Goal: Task Accomplishment & Management: Manage account settings

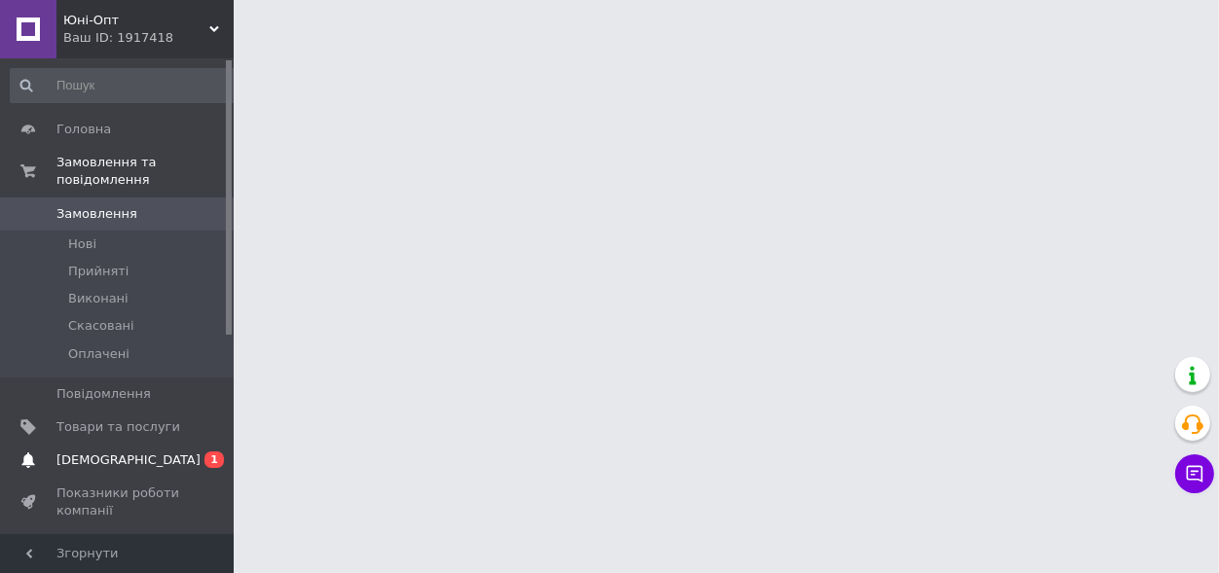
click at [183, 452] on span "0 1" at bounding box center [207, 461] width 54 height 18
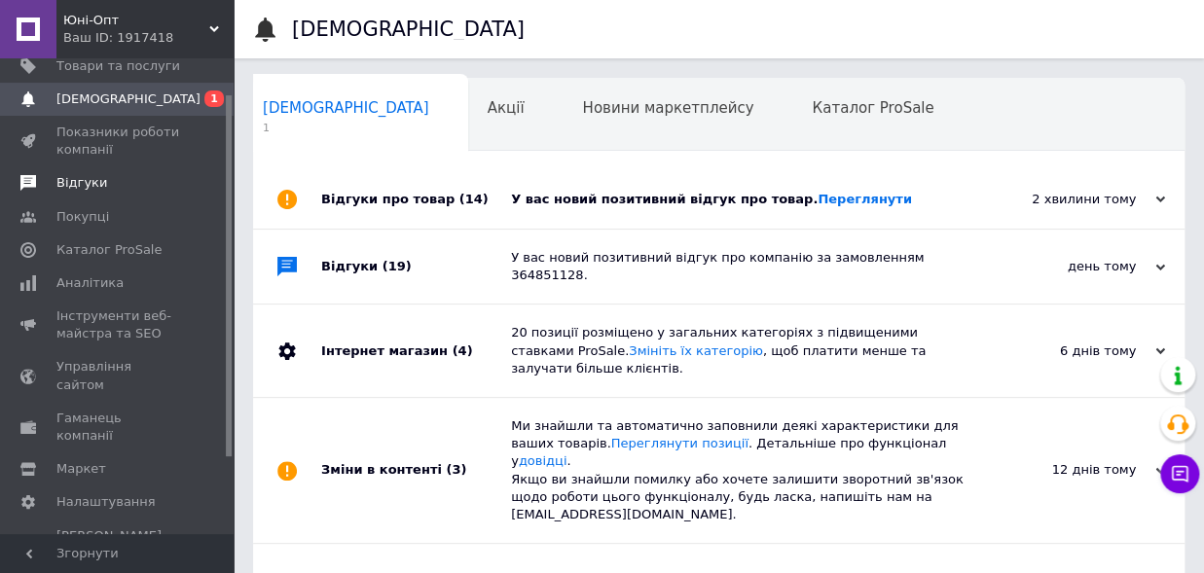
scroll to position [47, 0]
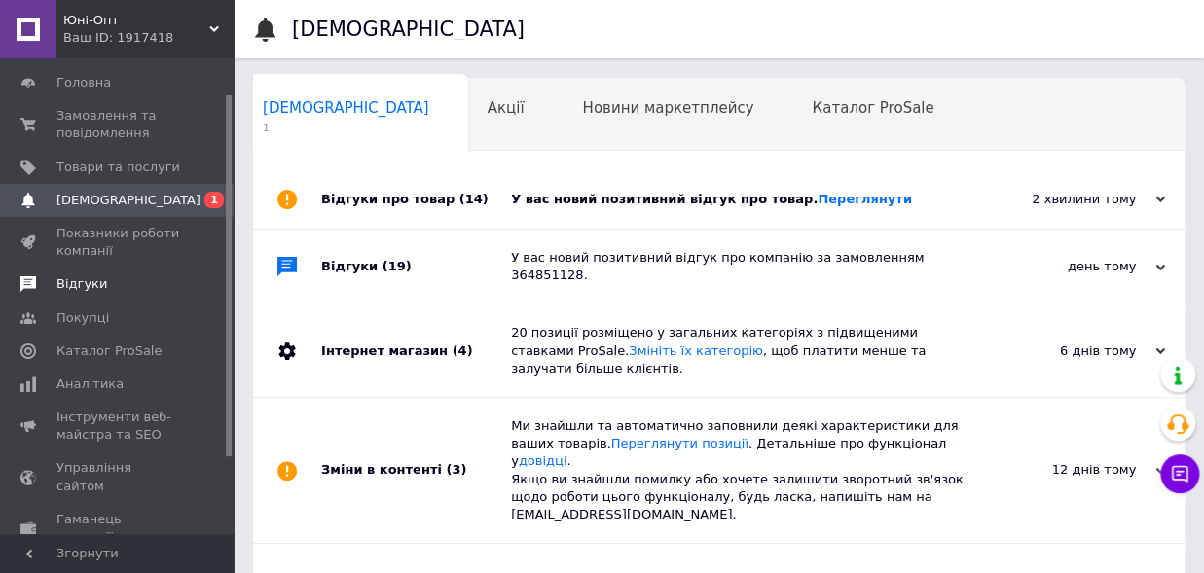
click at [61, 283] on span "Відгуки" at bounding box center [81, 284] width 51 height 18
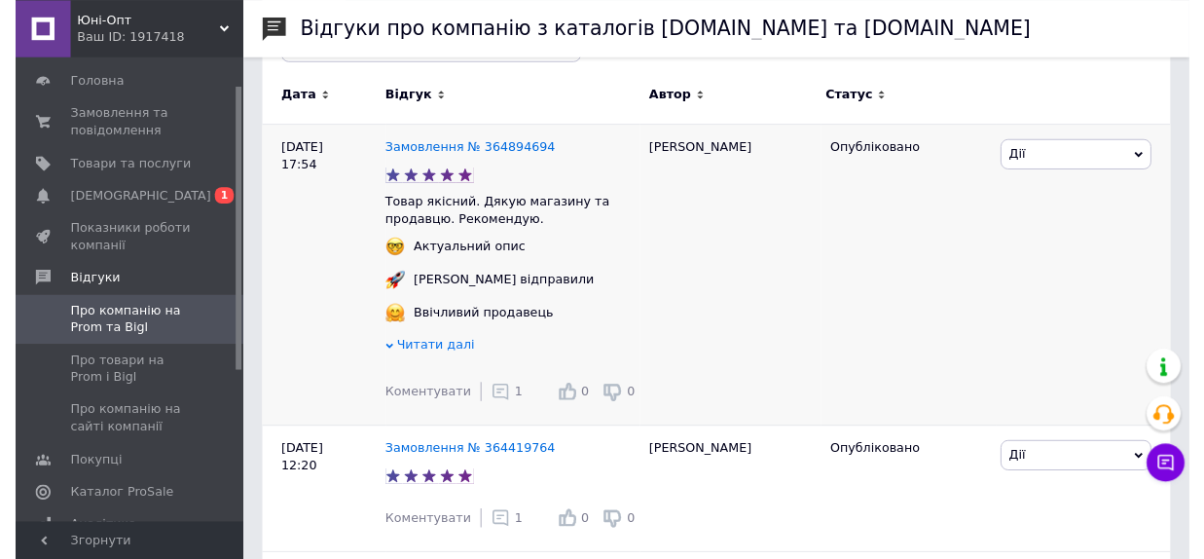
scroll to position [321, 0]
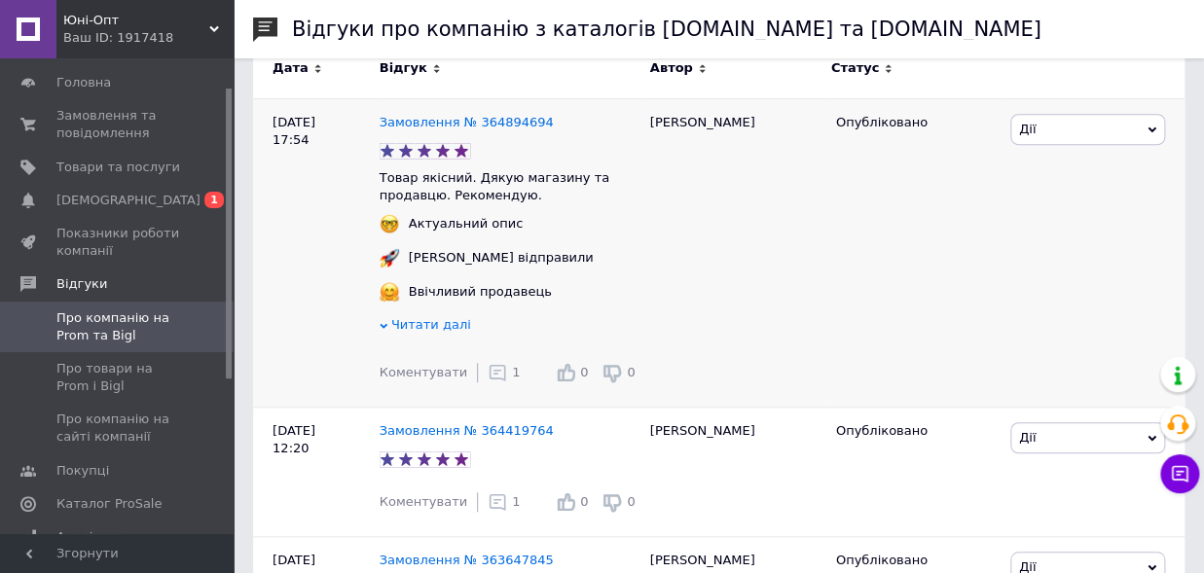
click at [488, 377] on icon at bounding box center [497, 372] width 19 height 19
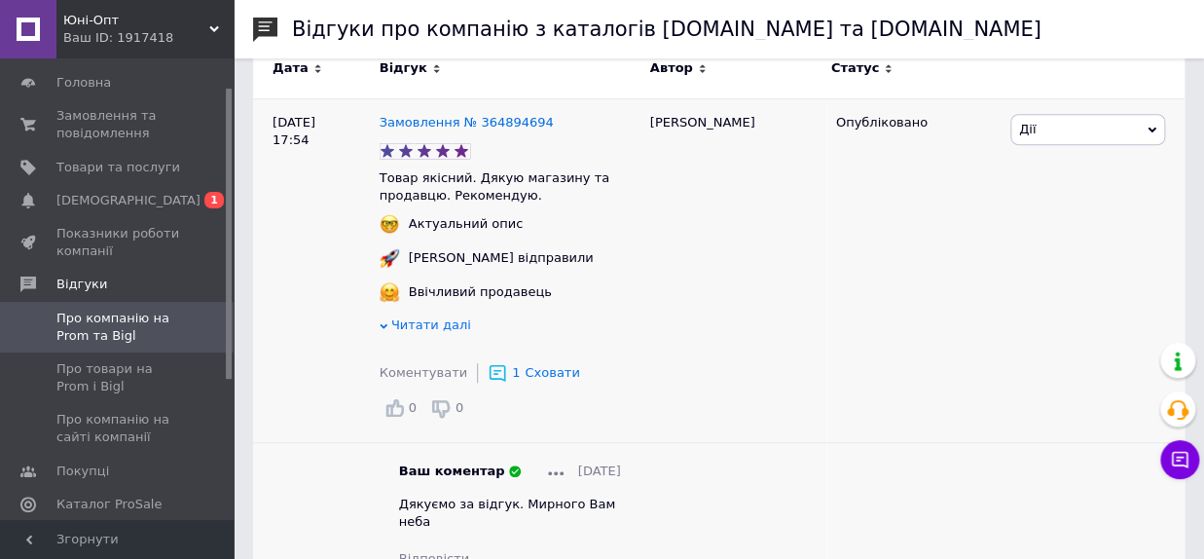
click at [403, 503] on span "Дякуємо за відгук. Мирного Вам неба" at bounding box center [507, 512] width 216 height 32
drag, startPoint x: 403, startPoint y: 503, endPoint x: 584, endPoint y: 516, distance: 181.5
click at [584, 516] on div "Ваш коментар 08.10.2025 Дякуємо за відгук. Мирного Вам неба Відповісти" at bounding box center [510, 514] width 222 height 105
copy span "Дякуємо за відгук. Мирного Вам неба"
click at [109, 382] on span "Про товари на Prom і Bigl" at bounding box center [118, 377] width 124 height 35
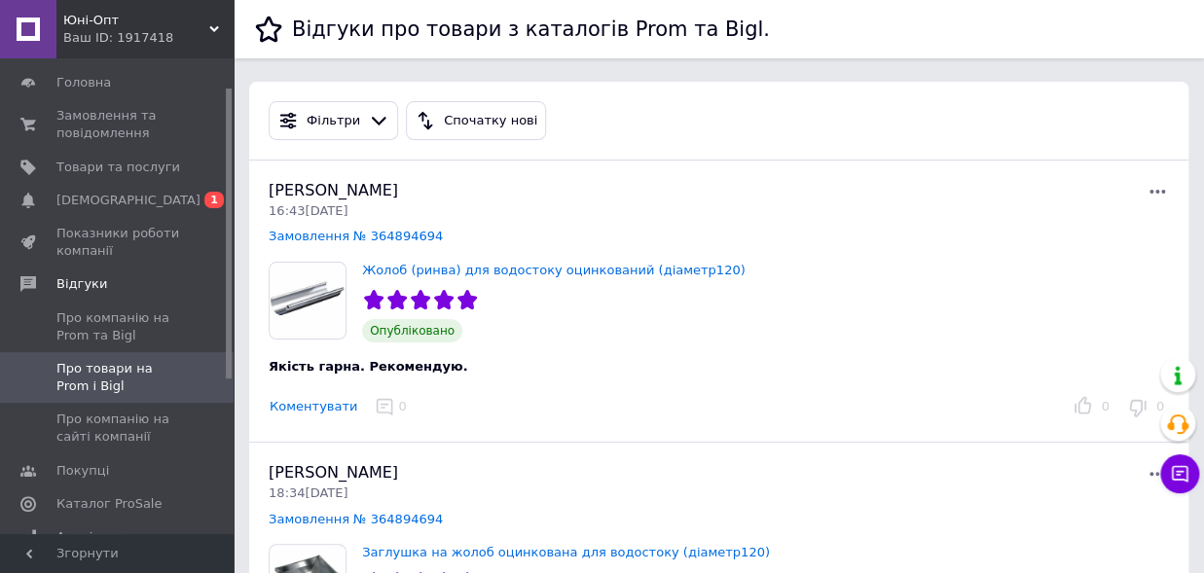
click at [288, 407] on button "Коментувати" at bounding box center [314, 407] width 90 height 20
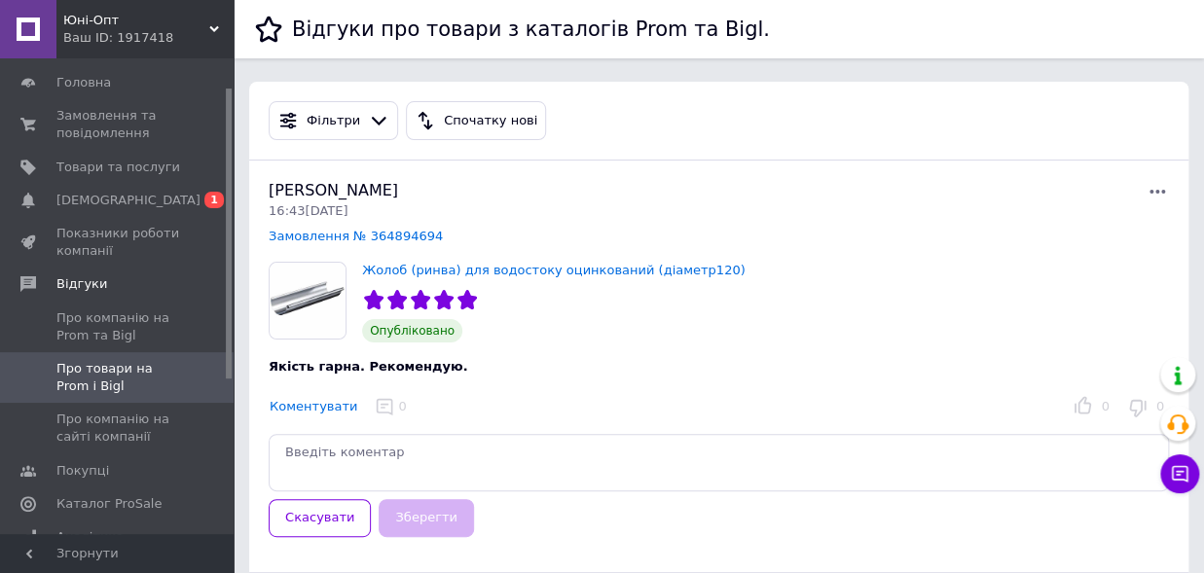
click at [307, 447] on textarea at bounding box center [719, 462] width 900 height 57
type textarea "Дякуємо за відгук. Мирного Вам неба"
drag, startPoint x: 409, startPoint y: 533, endPoint x: 396, endPoint y: 529, distance: 13.6
click at [406, 533] on button "Зберегти" at bounding box center [426, 518] width 94 height 38
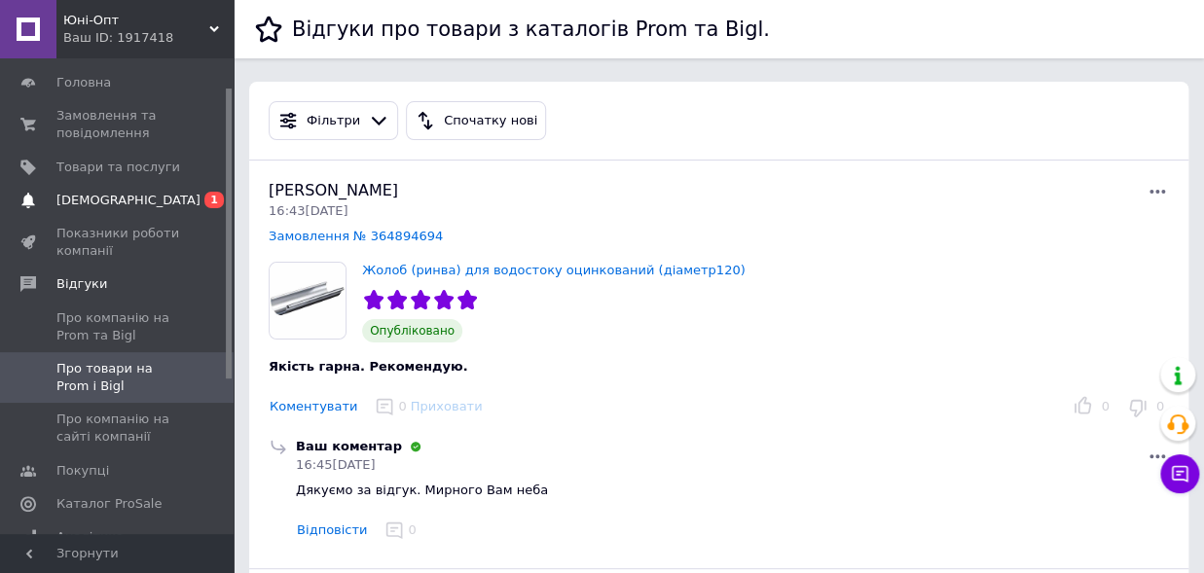
drag, startPoint x: 77, startPoint y: 197, endPoint x: 157, endPoint y: 233, distance: 87.6
click at [78, 198] on span "[DEMOGRAPHIC_DATA]" at bounding box center [128, 201] width 144 height 18
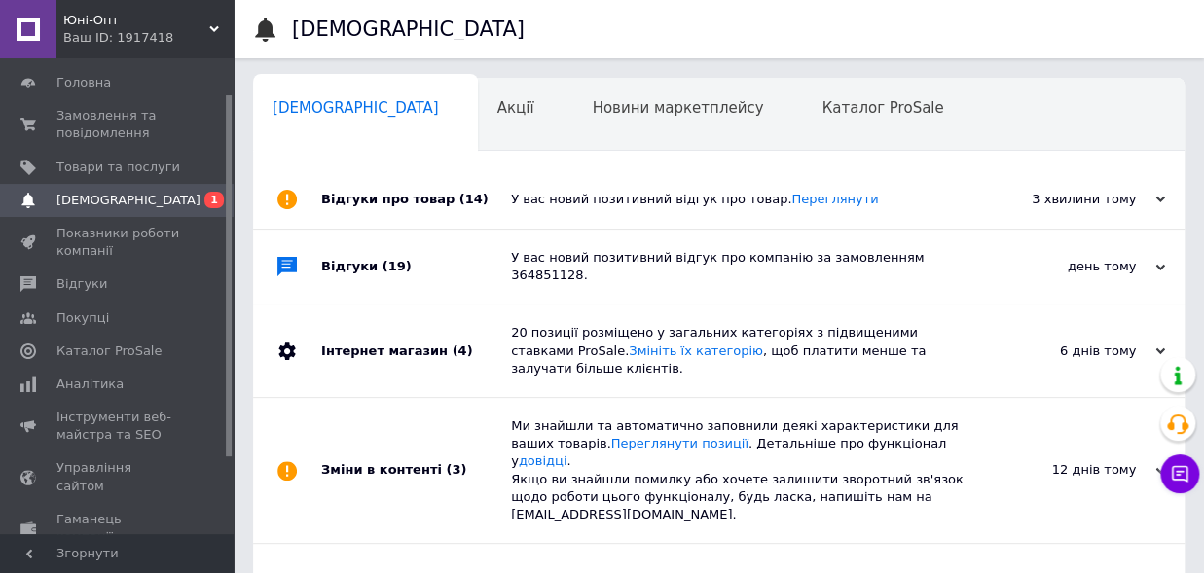
scroll to position [0, 10]
click at [57, 292] on span "Відгуки" at bounding box center [81, 284] width 51 height 18
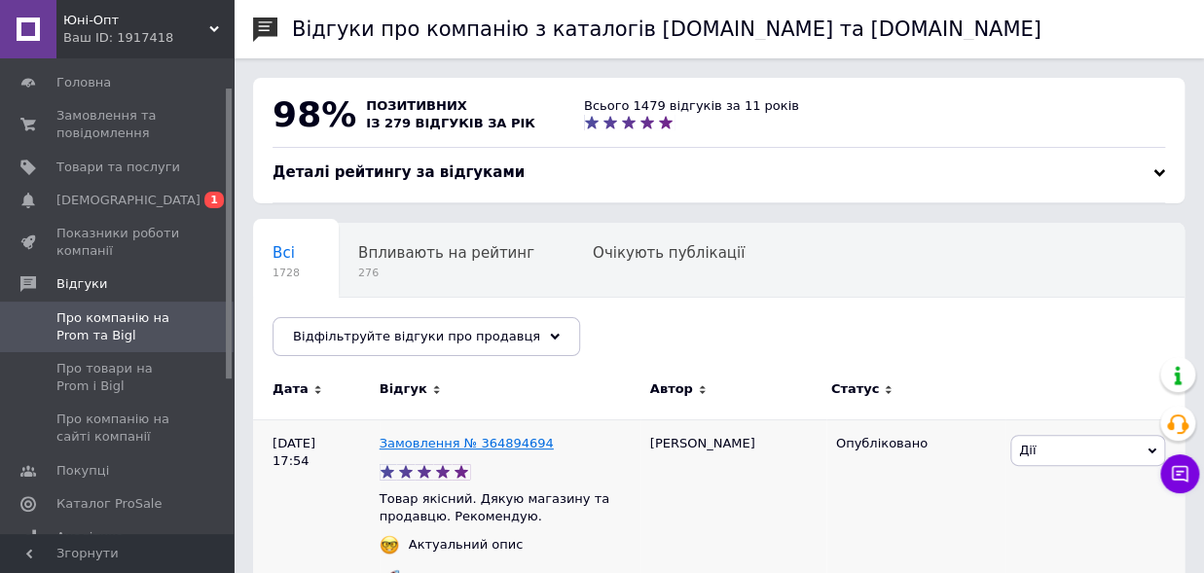
click at [458, 442] on link "Замовлення № 364894694" at bounding box center [467, 443] width 174 height 15
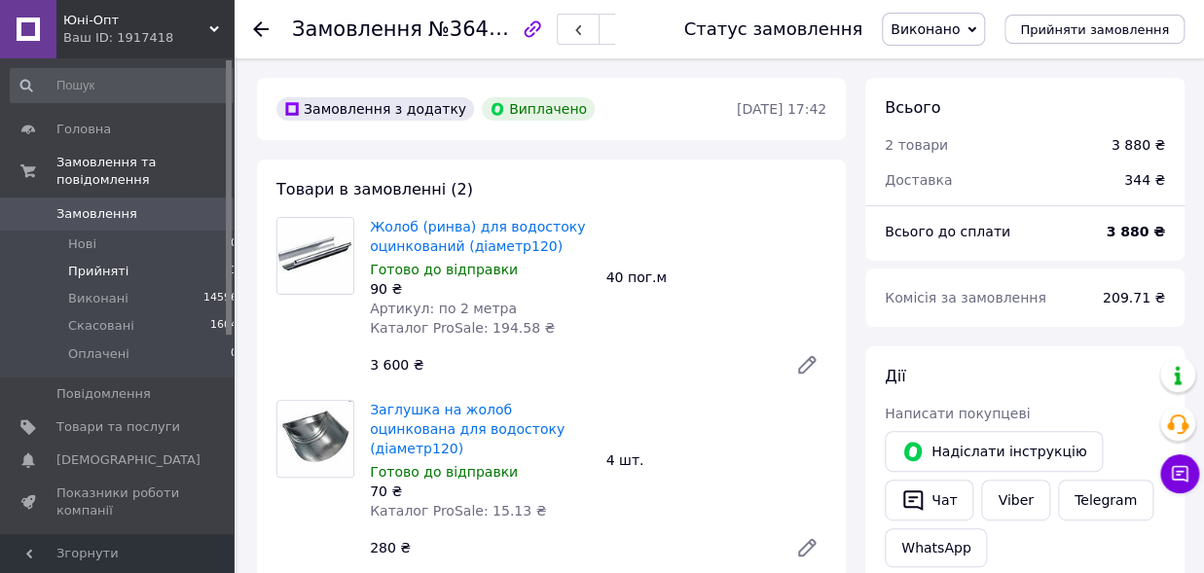
click at [92, 263] on span "Прийняті" at bounding box center [98, 272] width 60 height 18
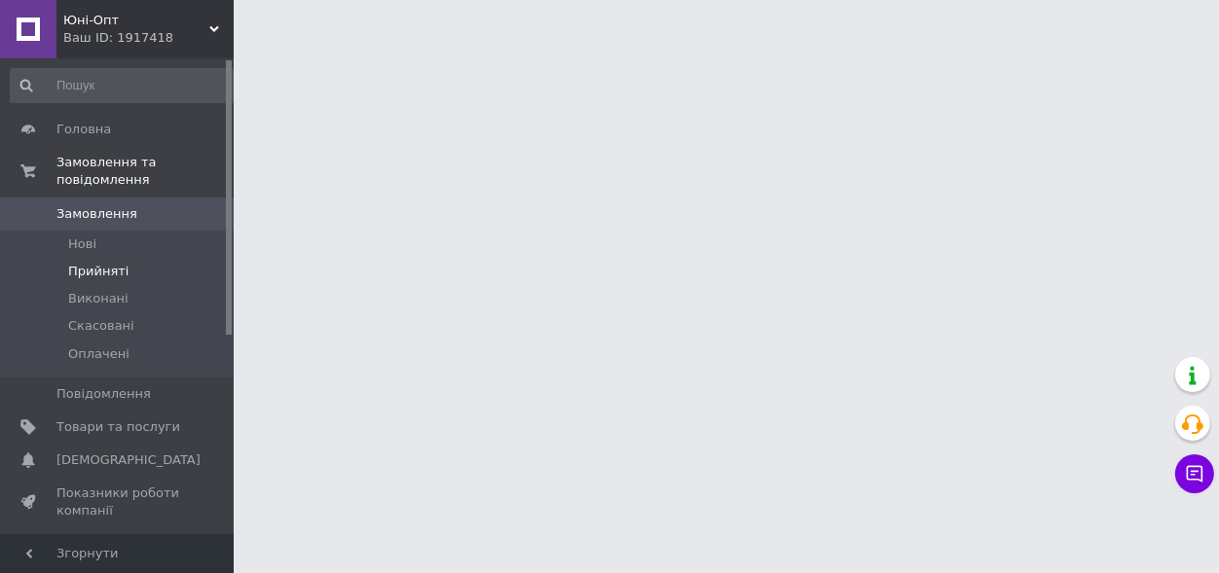
click at [92, 263] on span "Прийняті" at bounding box center [98, 272] width 60 height 18
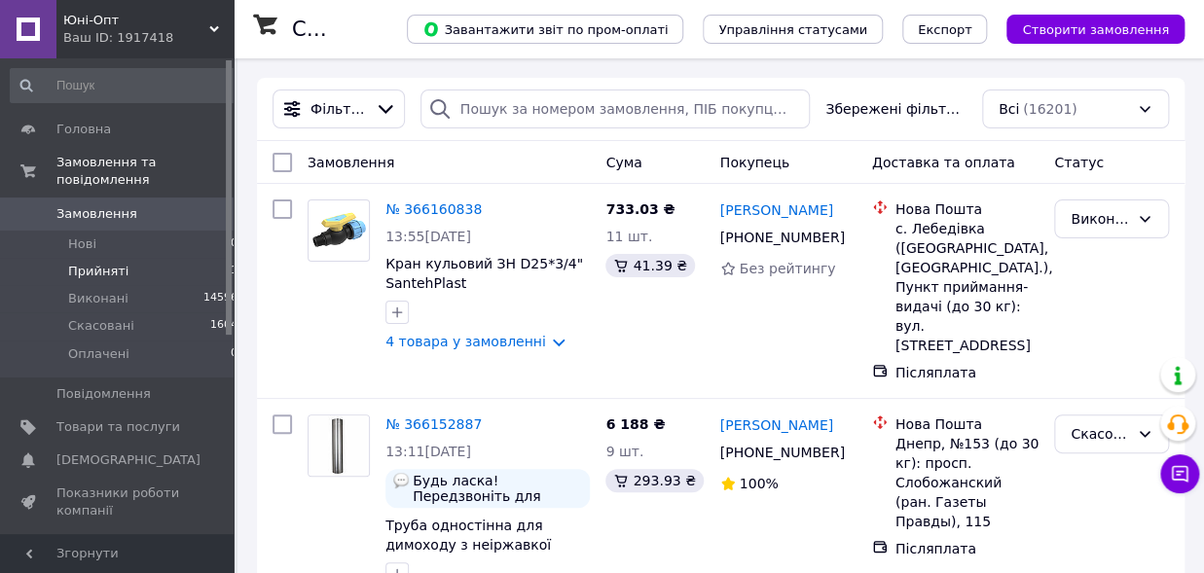
click at [207, 258] on li "Прийняті 1" at bounding box center [124, 271] width 249 height 27
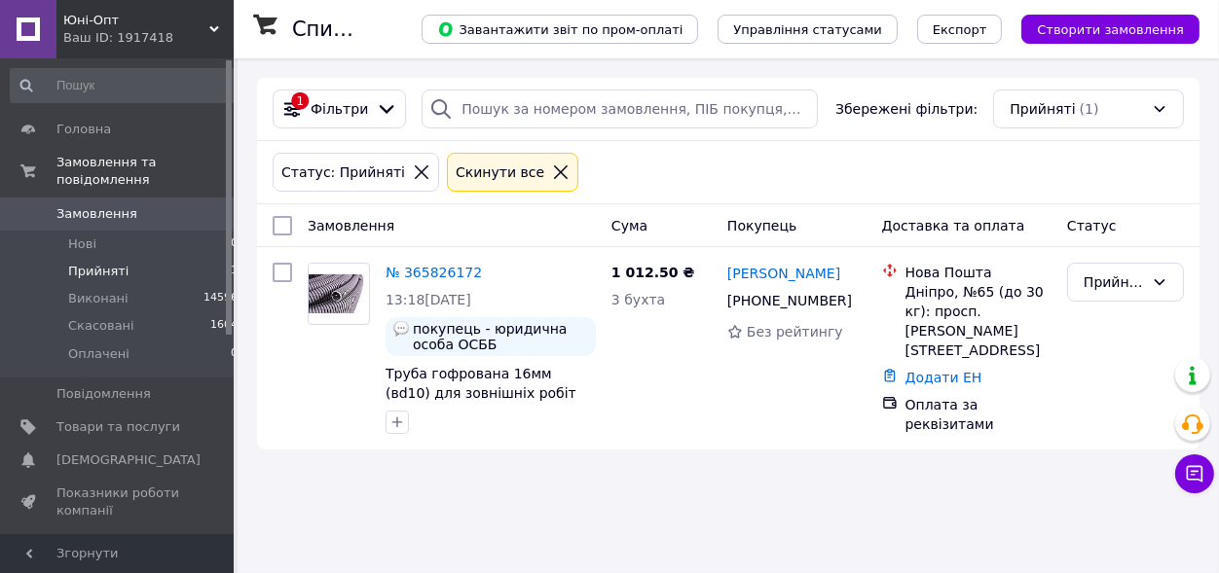
click at [548, 172] on div at bounding box center [560, 173] width 25 height 18
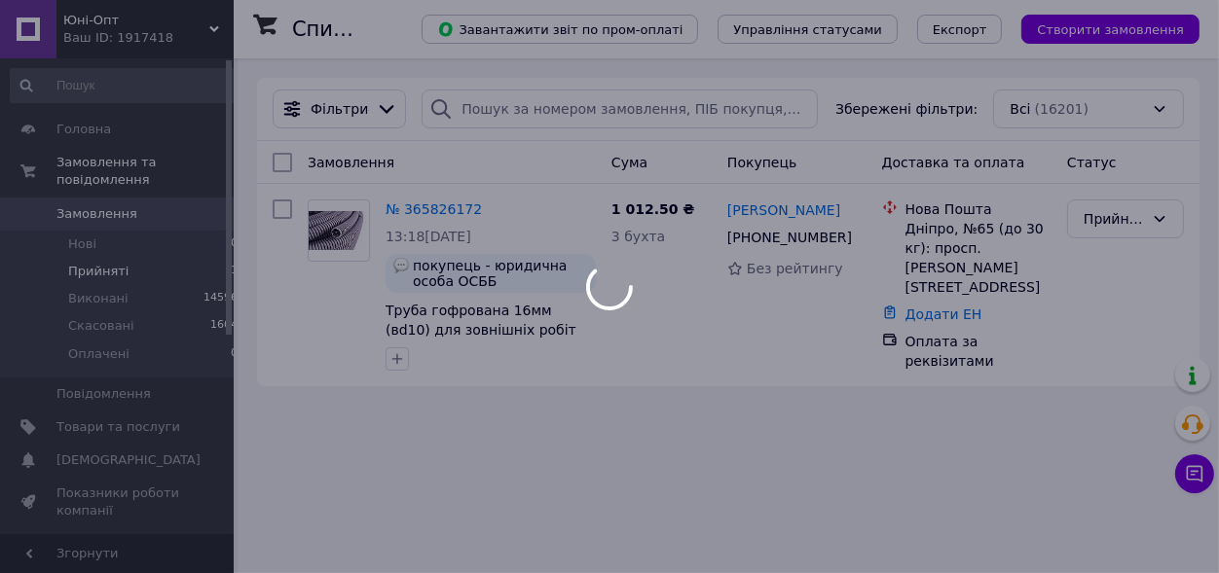
click at [121, 195] on div at bounding box center [609, 286] width 1219 height 573
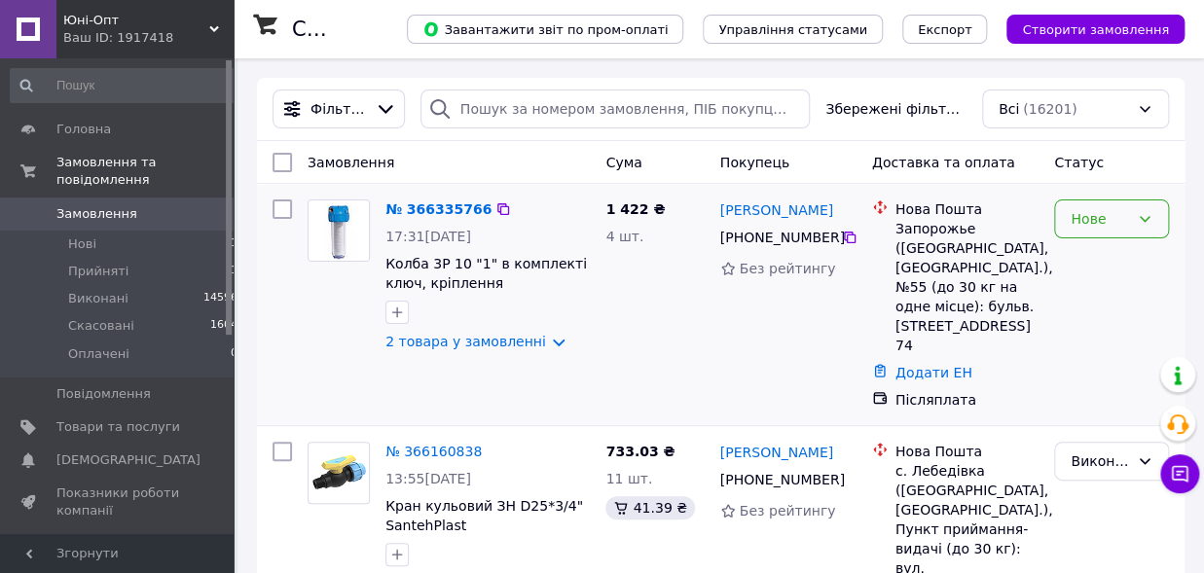
click at [1101, 227] on div "Нове" at bounding box center [1100, 218] width 58 height 21
drag, startPoint x: 1097, startPoint y: 253, endPoint x: 387, endPoint y: 177, distance: 713.7
click at [1096, 254] on li "Прийнято" at bounding box center [1111, 261] width 113 height 35
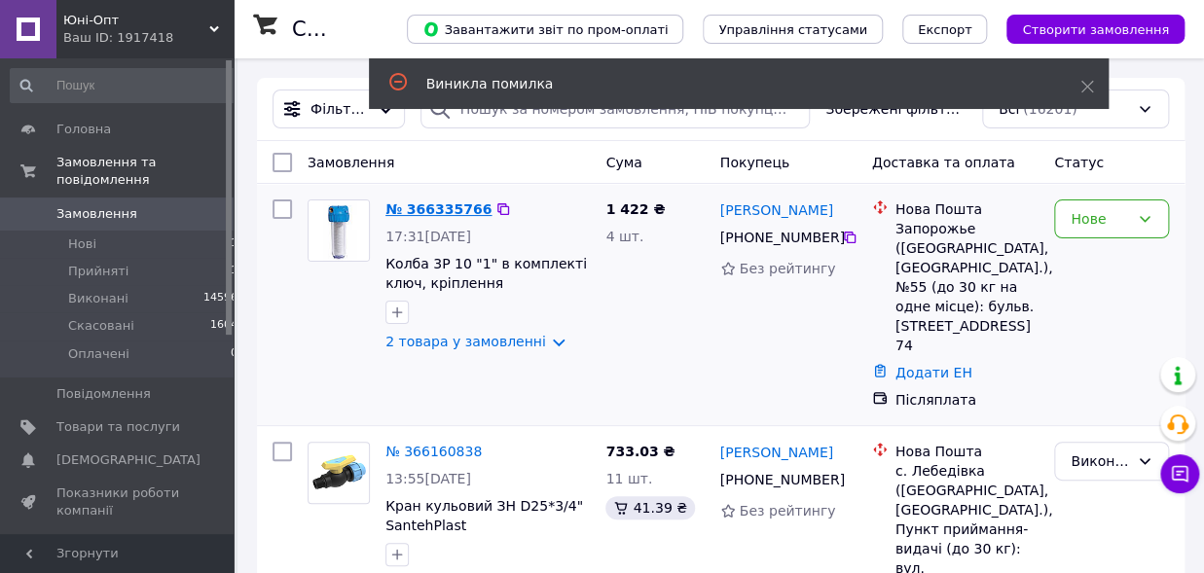
click at [445, 211] on link "№ 366335766" at bounding box center [438, 210] width 106 height 16
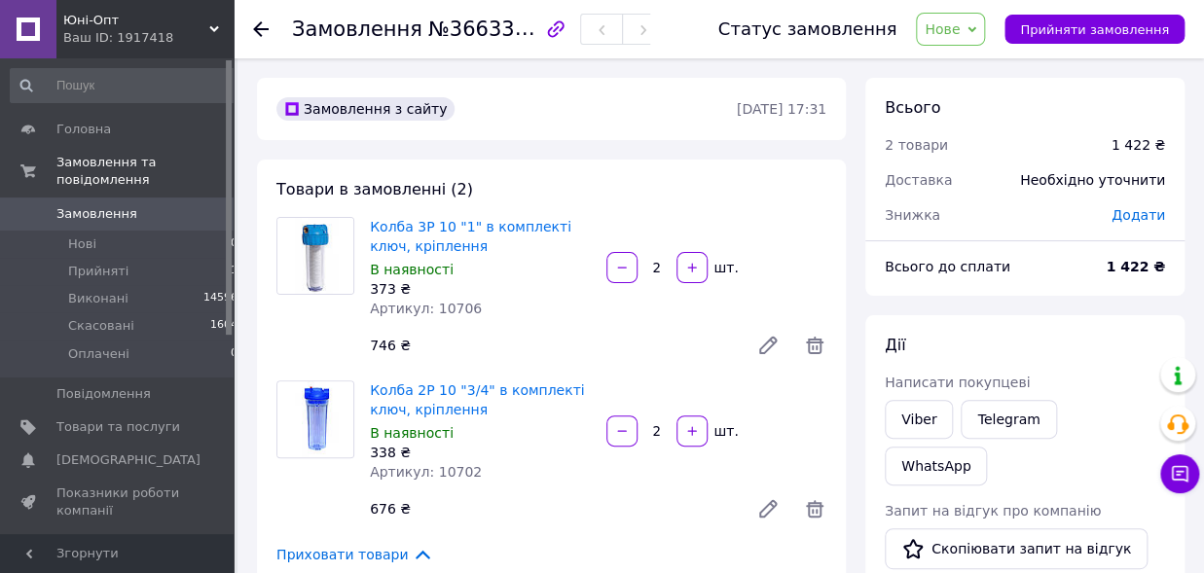
click at [960, 27] on span "Нове" at bounding box center [942, 29] width 35 height 16
click at [956, 61] on li "Прийнято" at bounding box center [962, 68] width 90 height 29
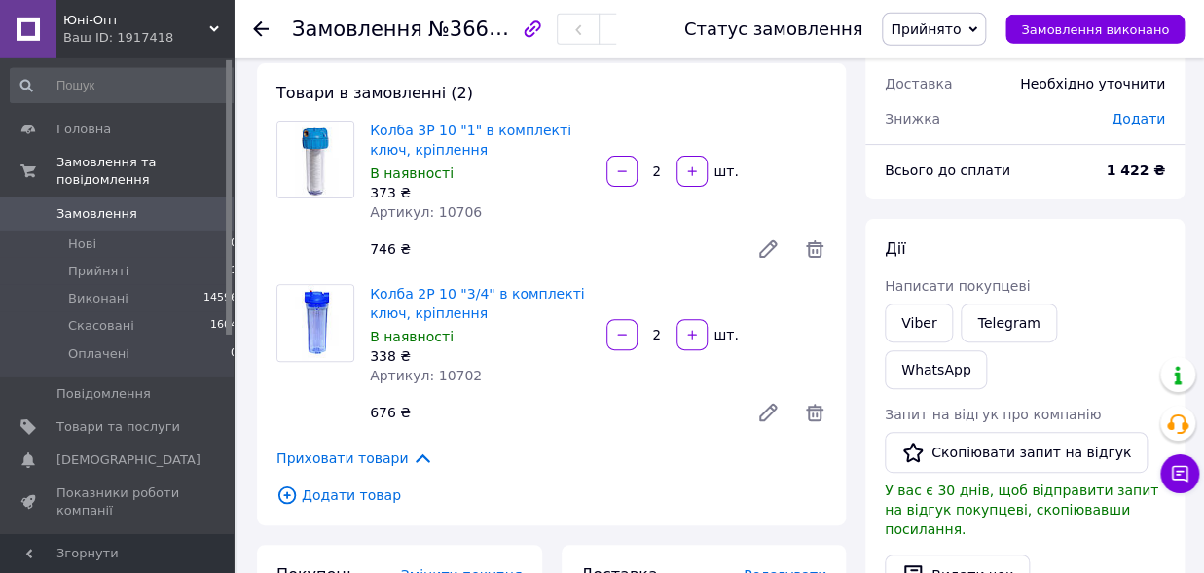
scroll to position [107, 0]
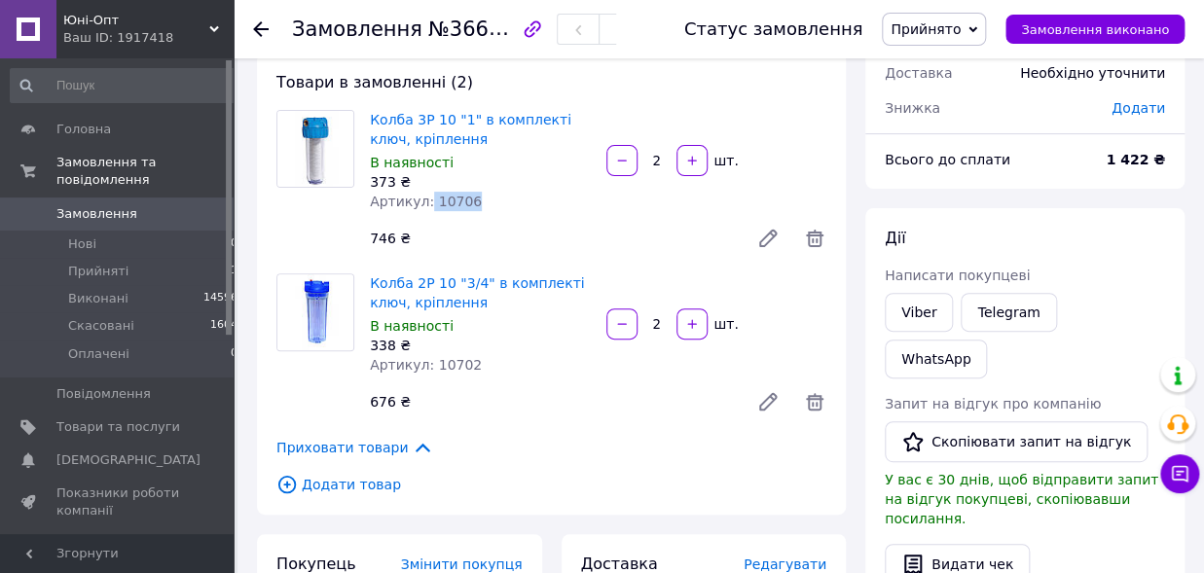
drag, startPoint x: 423, startPoint y: 202, endPoint x: 488, endPoint y: 202, distance: 64.2
click at [488, 202] on div "Артикул: 10706" at bounding box center [480, 201] width 221 height 19
copy span "10706"
drag, startPoint x: 426, startPoint y: 365, endPoint x: 466, endPoint y: 365, distance: 39.9
click at [466, 365] on div "Артикул: 10702" at bounding box center [480, 364] width 221 height 19
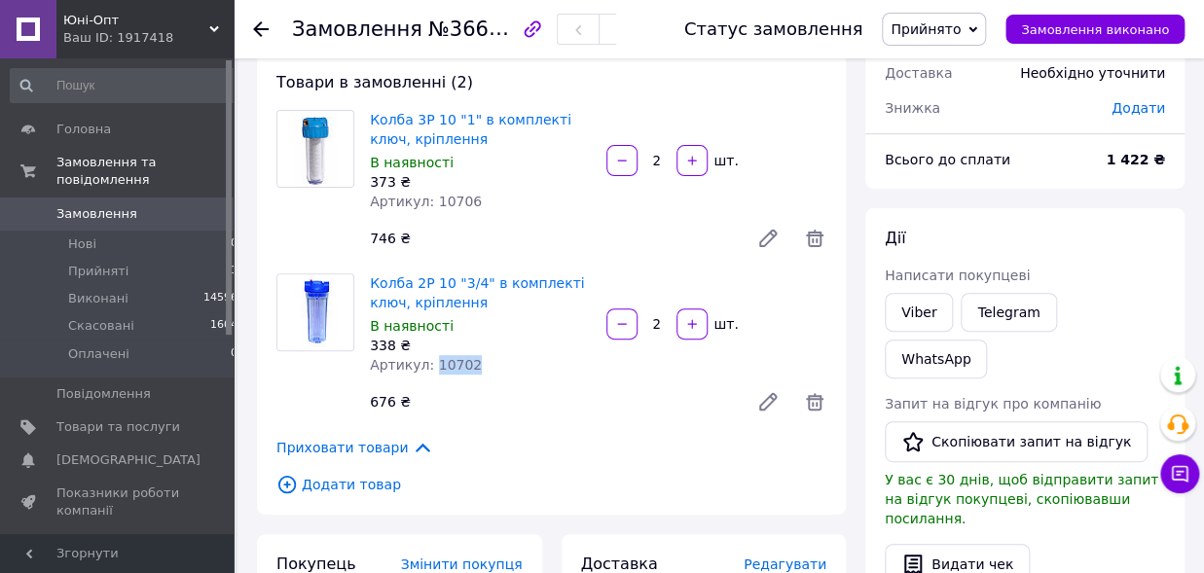
copy span "10702"
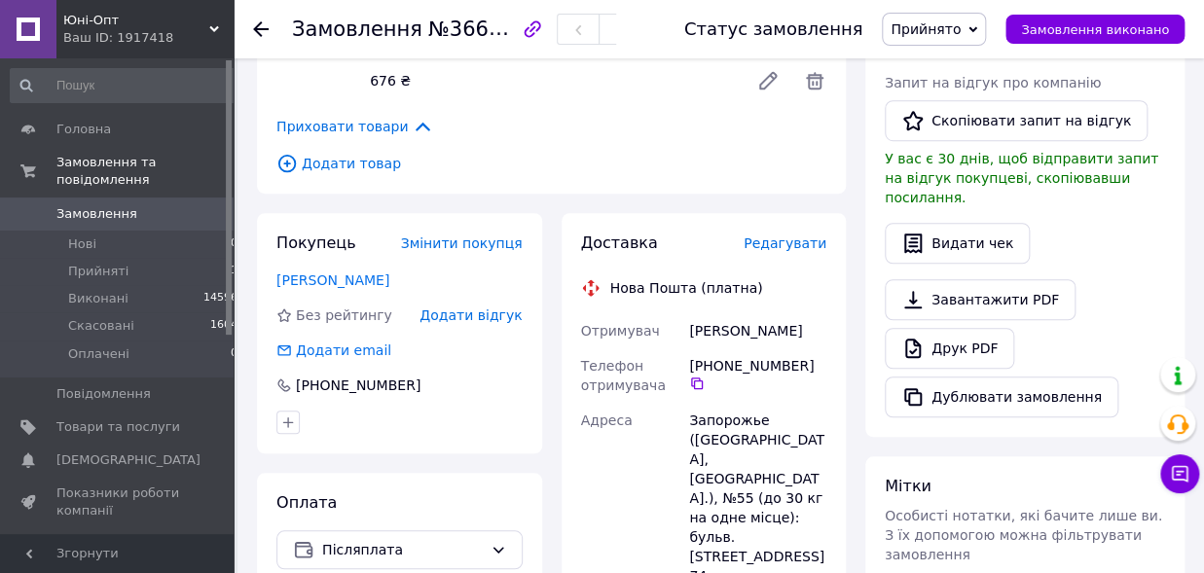
scroll to position [214, 0]
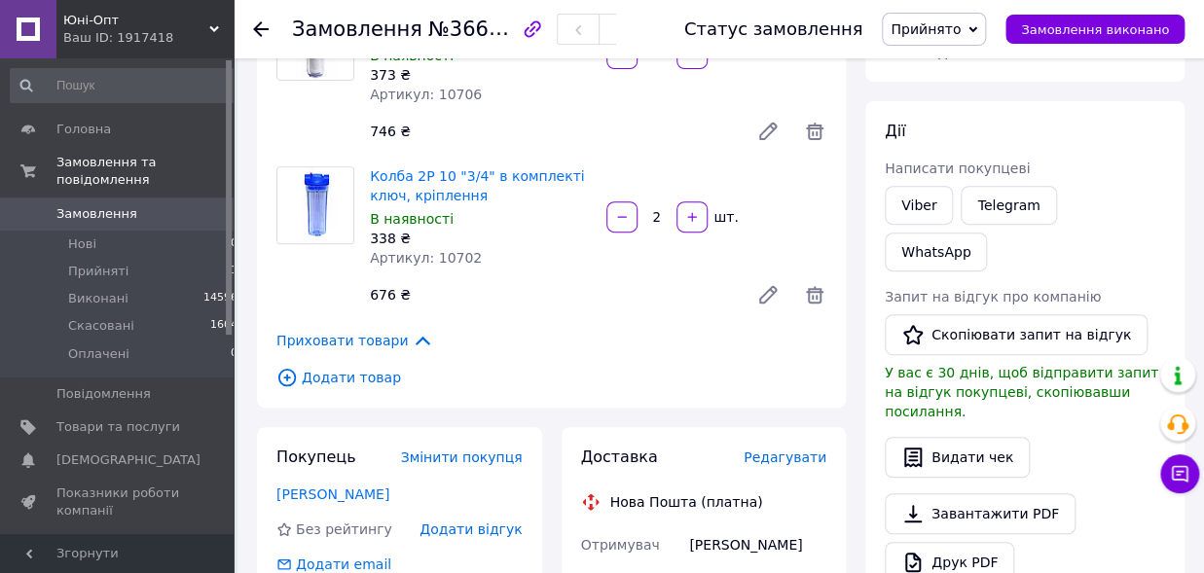
click at [479, 273] on div "Колба 2Р 10 "3/4" в комплекті ключ, кріплення В наявності 338 ₴ Артикул: 10702 …" at bounding box center [598, 241] width 472 height 156
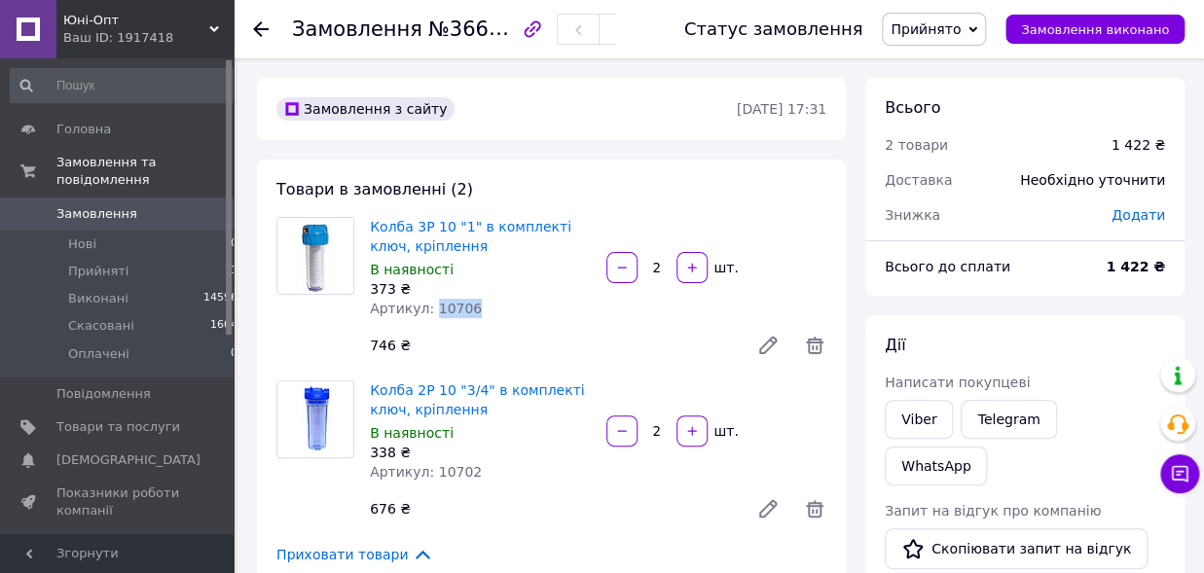
drag, startPoint x: 427, startPoint y: 306, endPoint x: 468, endPoint y: 305, distance: 40.9
click at [468, 305] on div "Артикул: 10706" at bounding box center [480, 308] width 221 height 19
click at [490, 224] on link "Колба 3Р 10 "1" в комплекті ключ, кріплення" at bounding box center [471, 236] width 202 height 35
click at [253, 27] on icon at bounding box center [261, 29] width 16 height 16
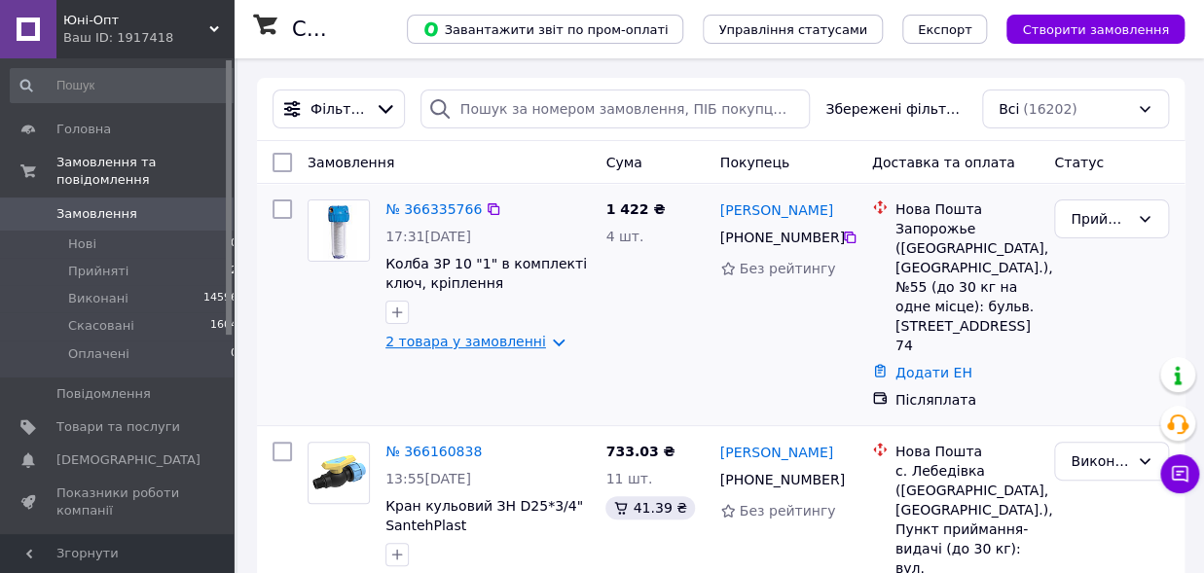
click at [464, 348] on link "2 товара у замовленні" at bounding box center [465, 342] width 161 height 16
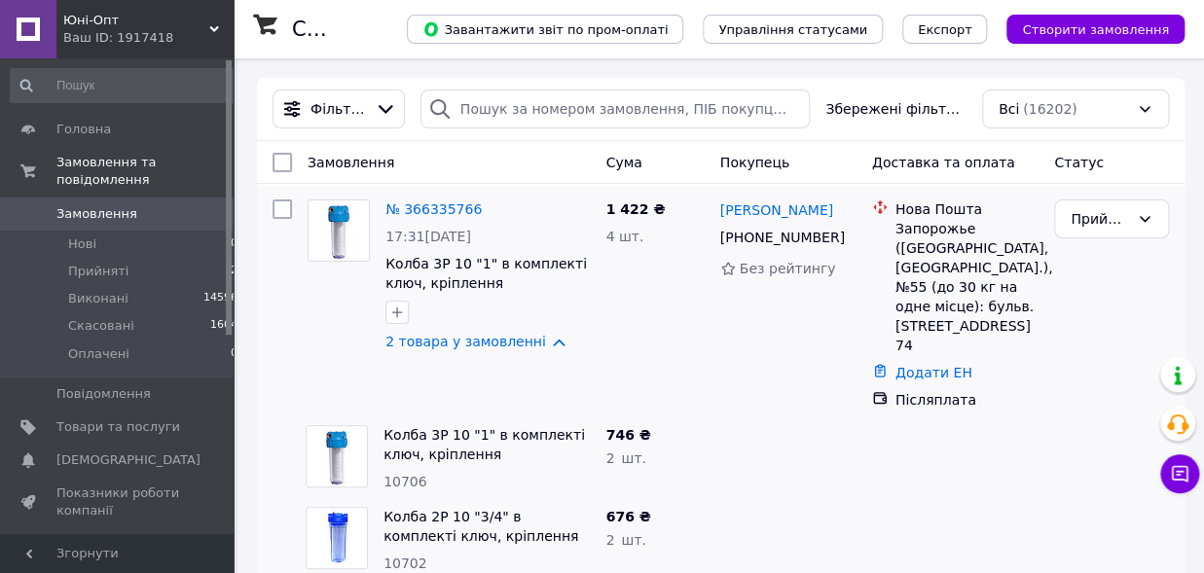
click at [90, 205] on span "Замовлення" at bounding box center [96, 214] width 81 height 18
